Goal: Manage account settings

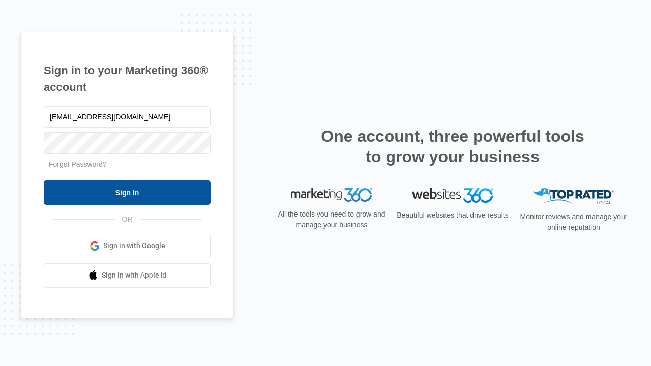
click at [127, 192] on input "Sign In" at bounding box center [127, 192] width 167 height 24
